Goal: Navigation & Orientation: Find specific page/section

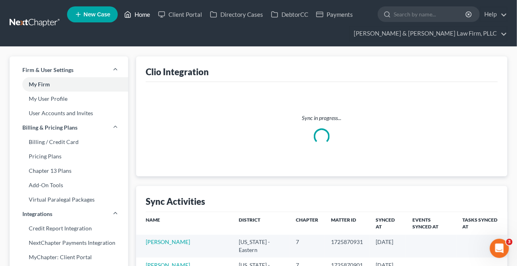
drag, startPoint x: 129, startPoint y: 12, endPoint x: 124, endPoint y: 22, distance: 10.2
click at [129, 13] on icon at bounding box center [127, 15] width 7 height 10
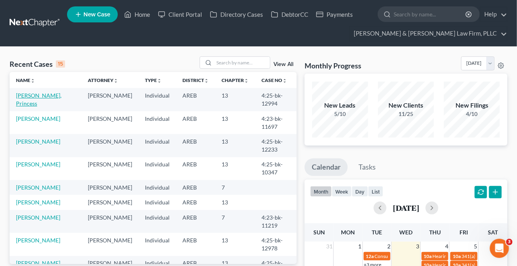
click at [46, 96] on link "[PERSON_NAME], Princess" at bounding box center [39, 99] width 46 height 15
select select "2"
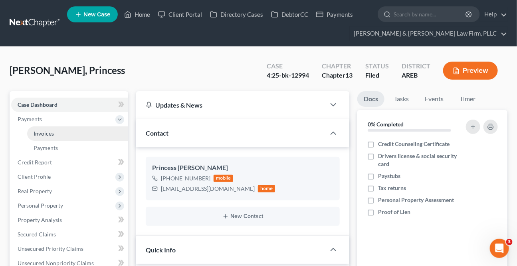
click at [41, 131] on span "Invoices" at bounding box center [44, 133] width 20 height 7
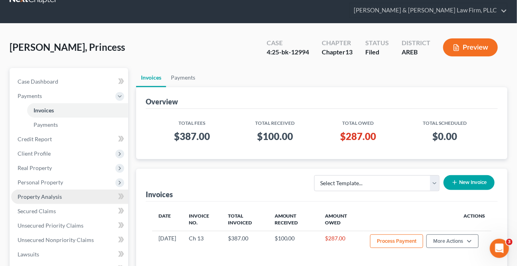
scroll to position [36, 0]
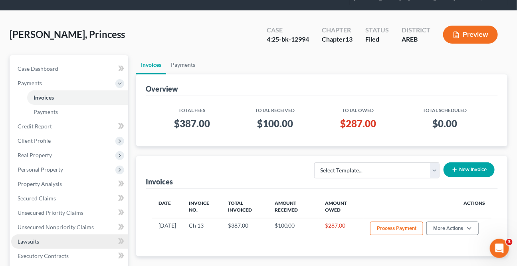
click at [36, 240] on span "Lawsuits" at bounding box center [29, 241] width 22 height 7
